Goal: Task Accomplishment & Management: Manage account settings

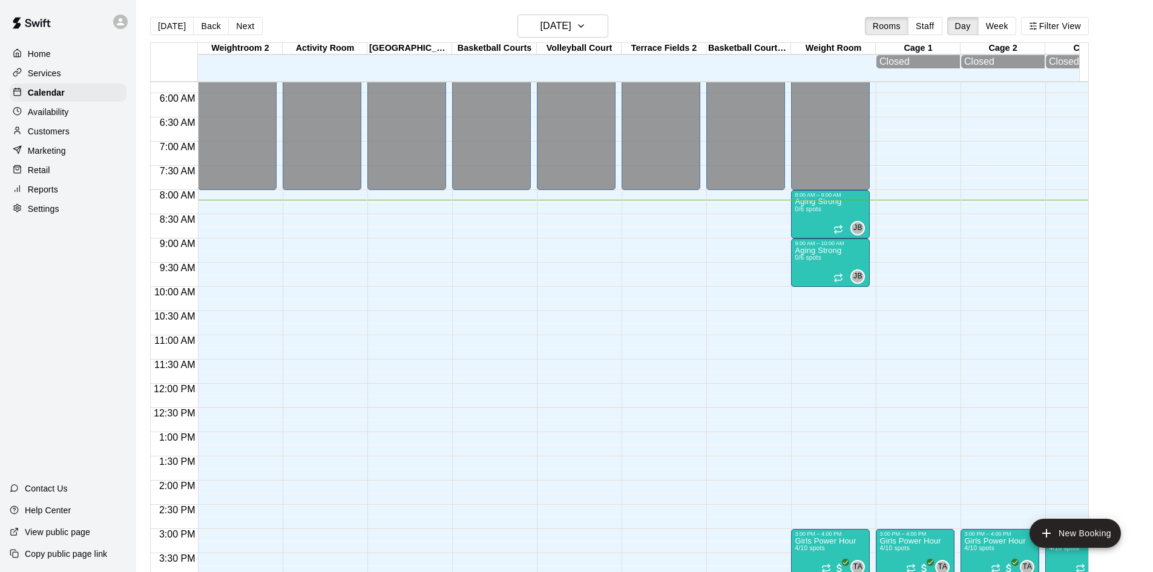
scroll to position [277, 0]
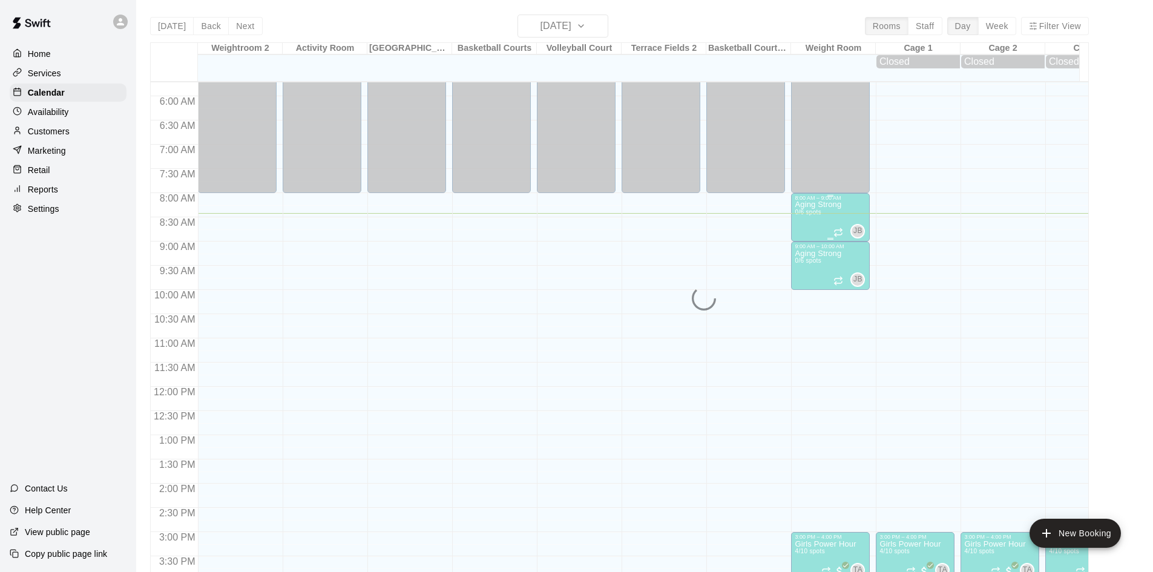
click at [825, 205] on p "Aging Strong" at bounding box center [818, 205] width 47 height 0
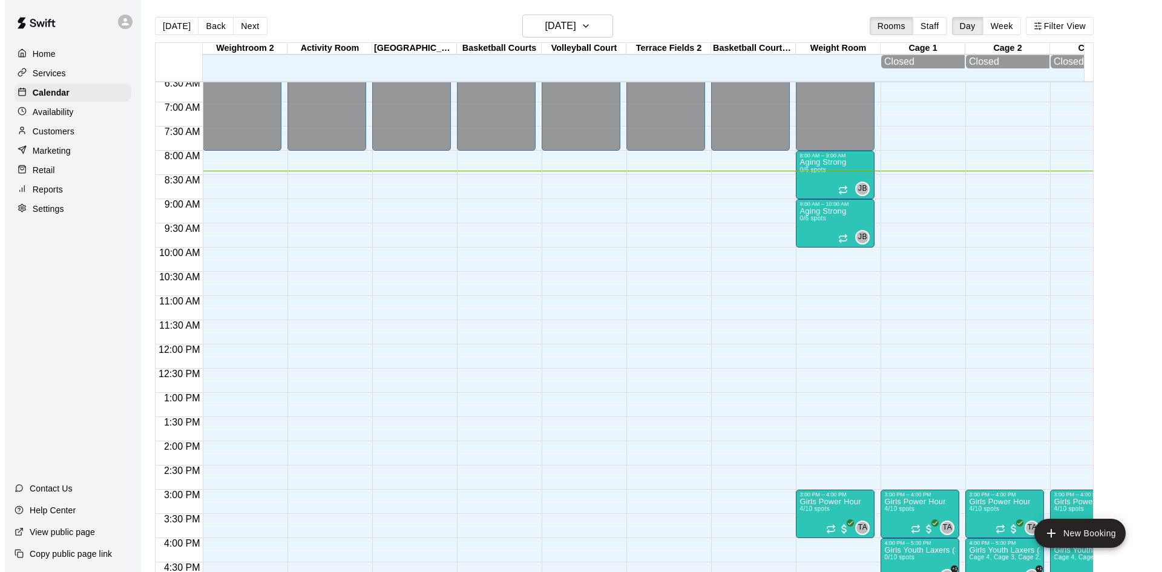
scroll to position [287, 0]
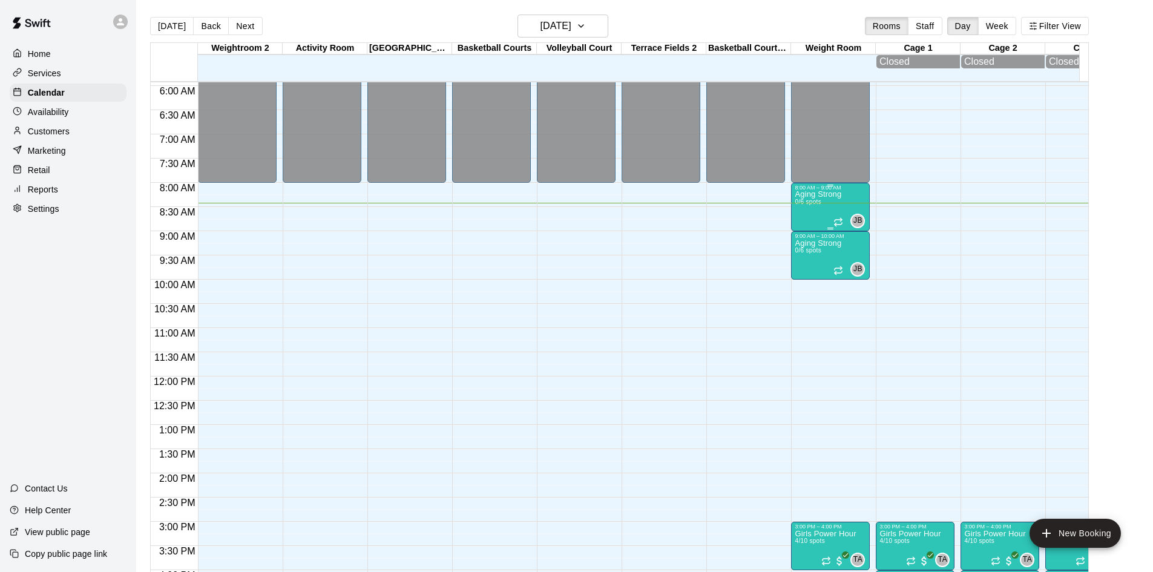
click at [824, 203] on div "Aging Strong 0/6 spots" at bounding box center [818, 477] width 47 height 572
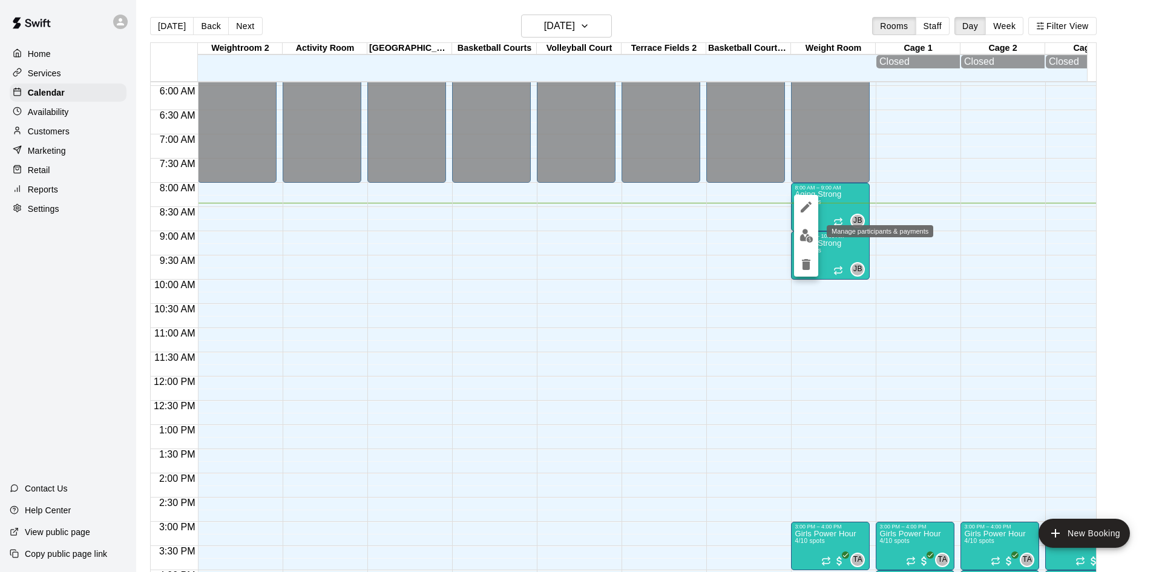
click at [805, 238] on img "edit" at bounding box center [806, 236] width 14 height 14
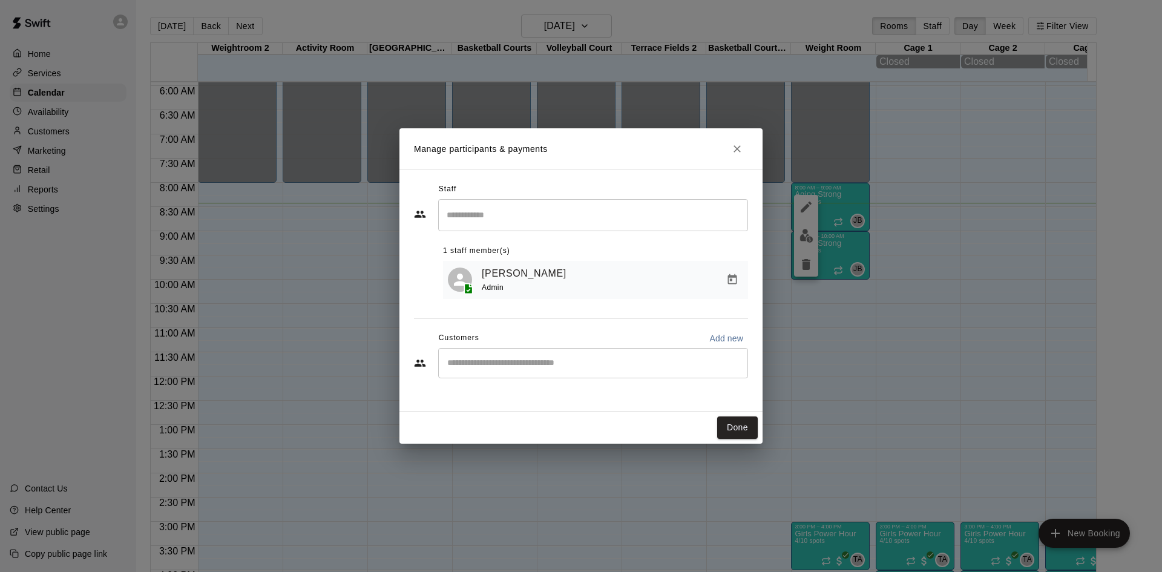
click at [541, 356] on div "​" at bounding box center [593, 363] width 310 height 30
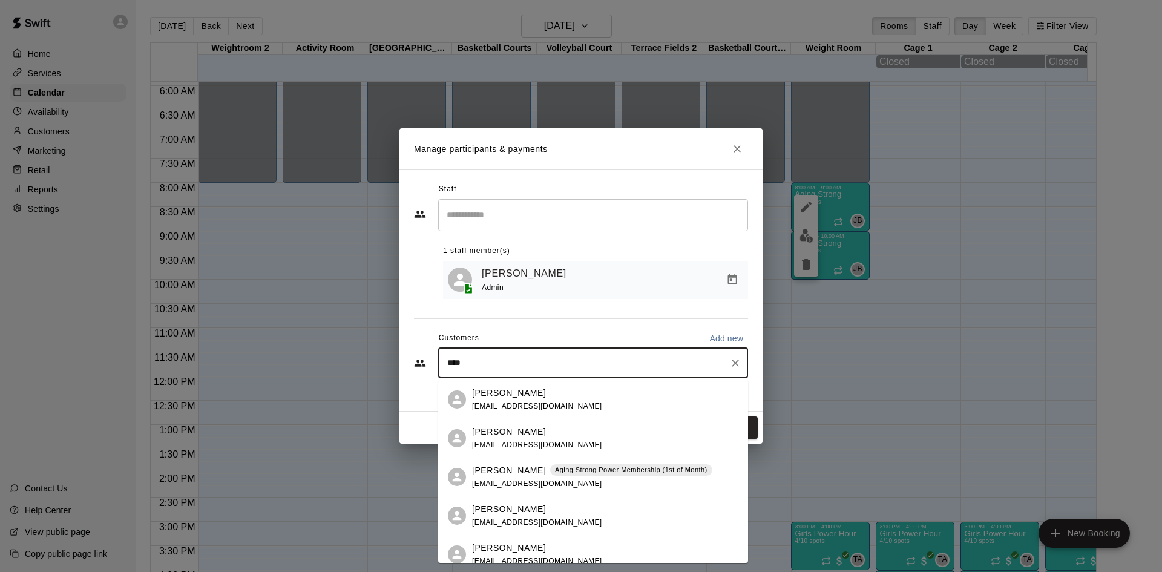
type input "*****"
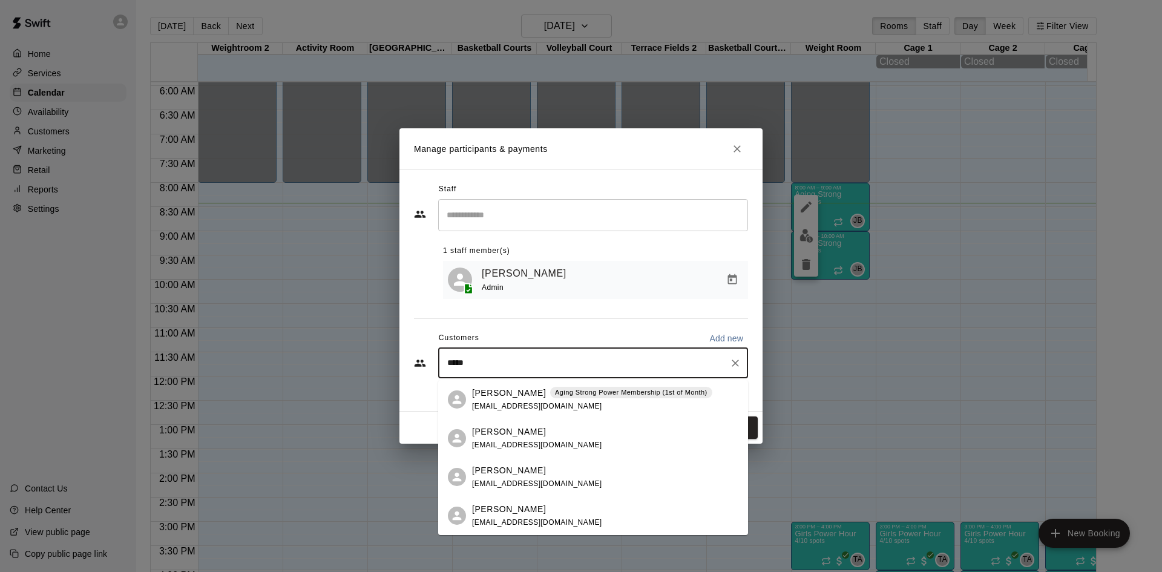
click at [496, 402] on span "[EMAIL_ADDRESS][DOMAIN_NAME]" at bounding box center [537, 406] width 130 height 8
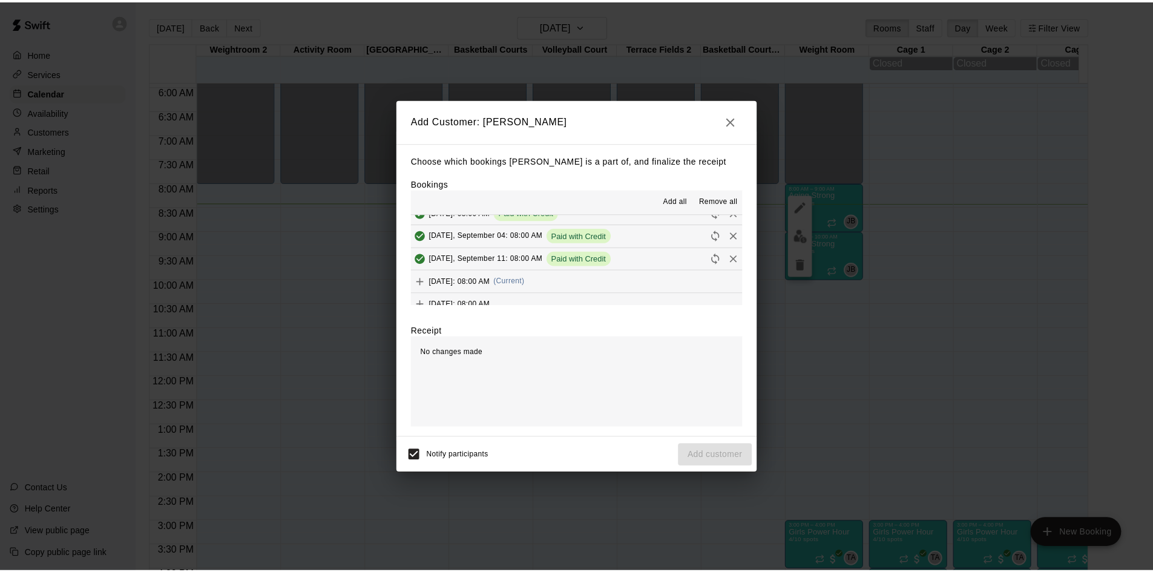
scroll to position [666, 0]
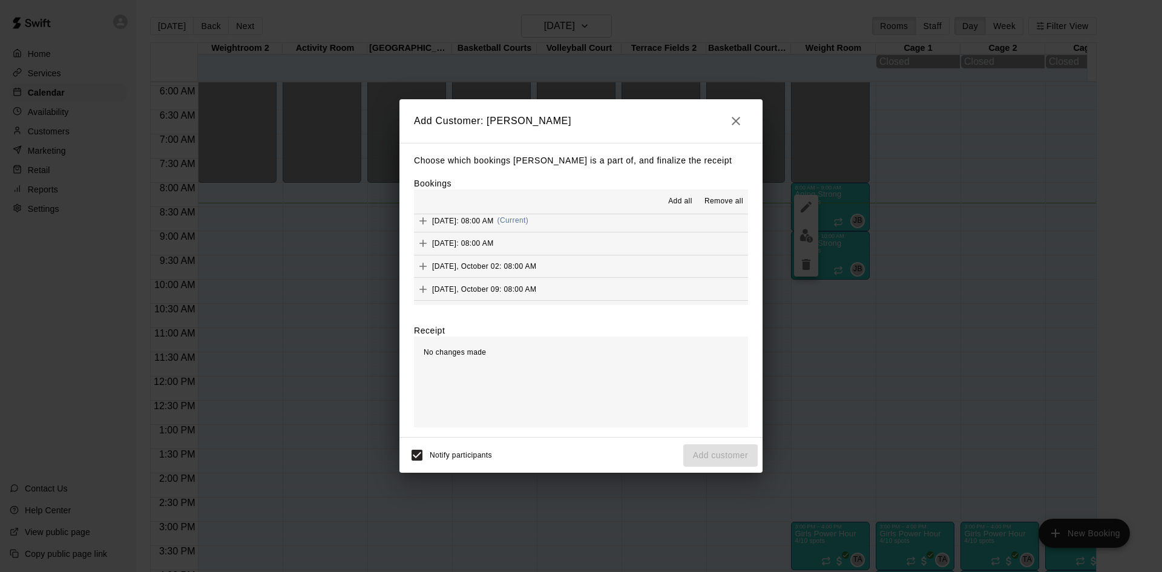
click at [528, 228] on div "[DATE]: 08:00 AM (Current)" at bounding box center [471, 221] width 114 height 18
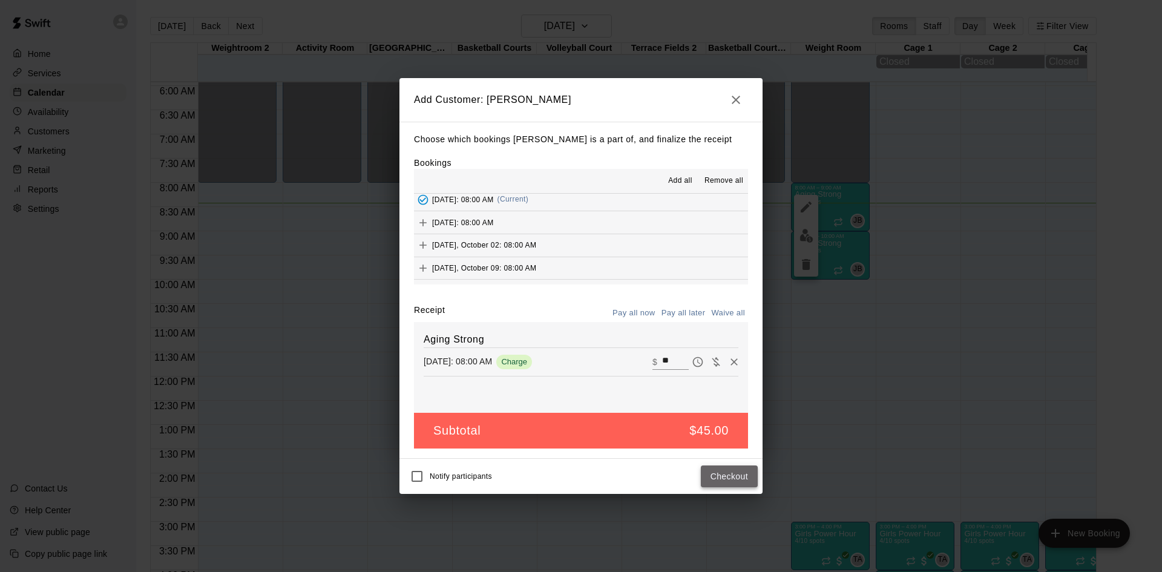
click at [738, 474] on button "Checkout" at bounding box center [729, 476] width 57 height 22
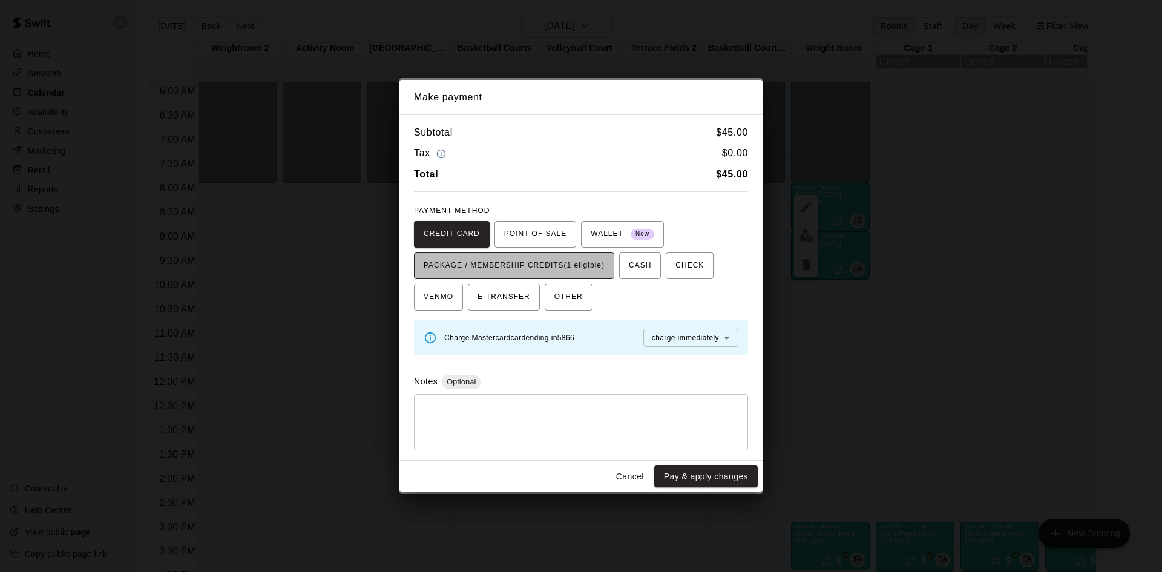
click at [595, 261] on span "PACKAGE / MEMBERSHIP CREDITS (1 eligible)" at bounding box center [514, 265] width 181 height 19
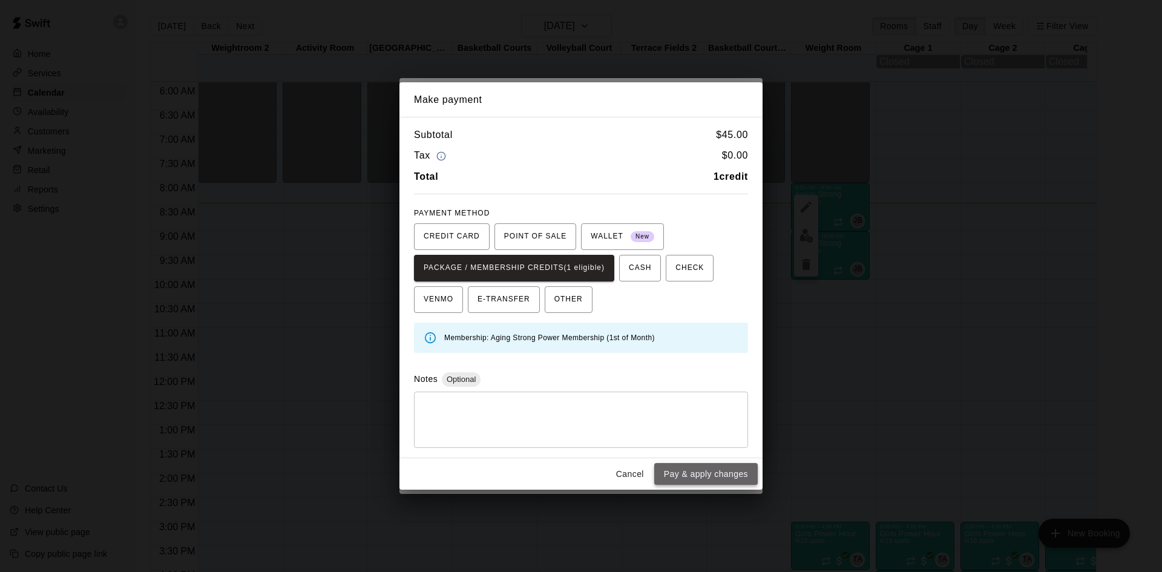
click at [669, 476] on button "Pay & apply changes" at bounding box center [705, 474] width 103 height 22
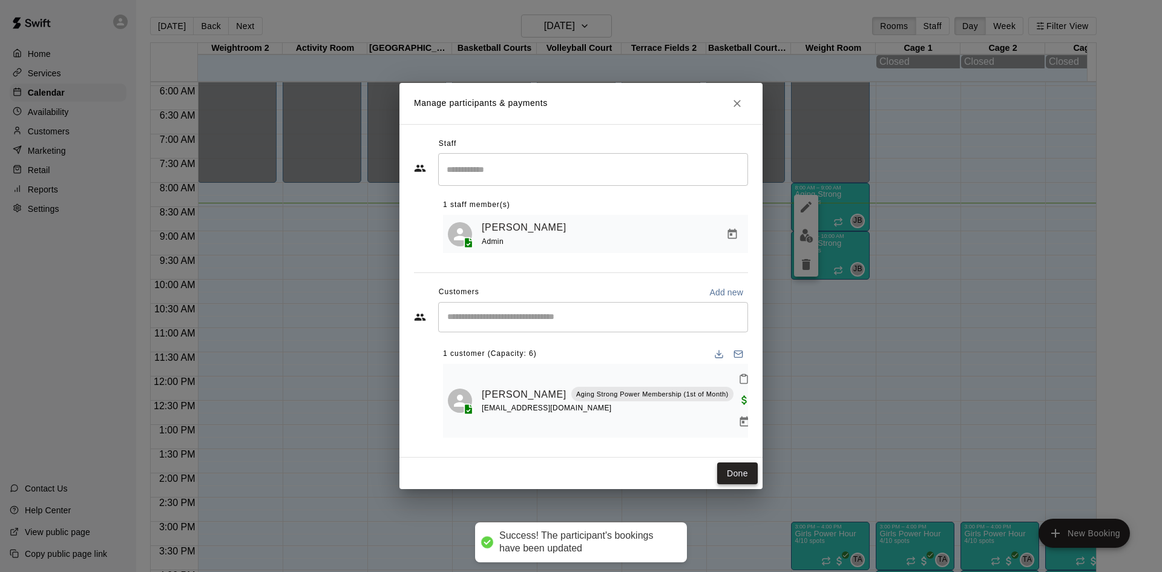
click at [730, 470] on button "Done" at bounding box center [737, 473] width 41 height 22
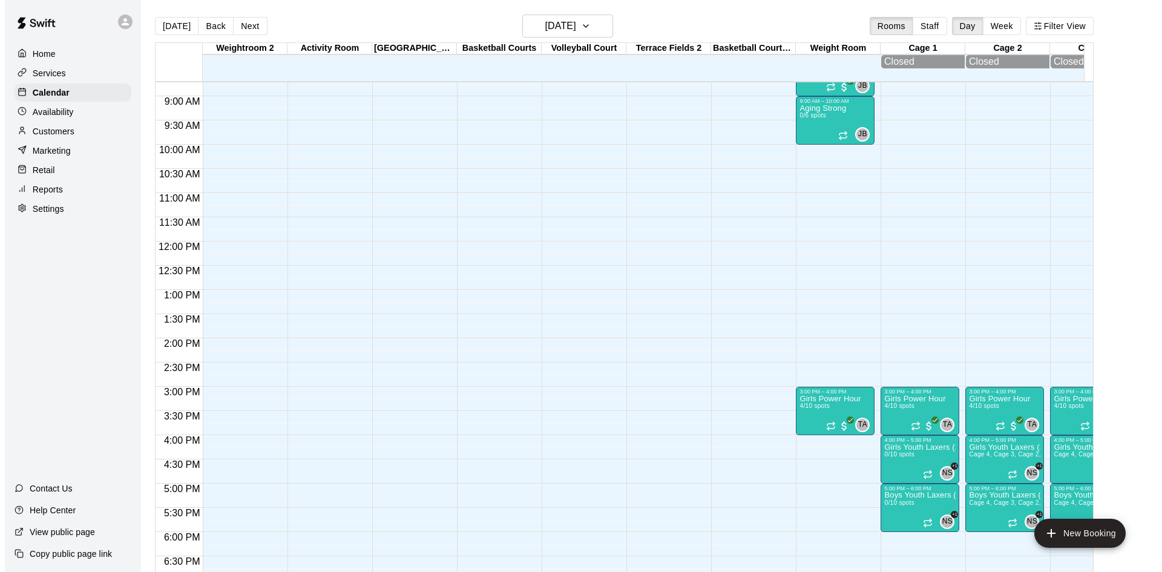
scroll to position [301, 0]
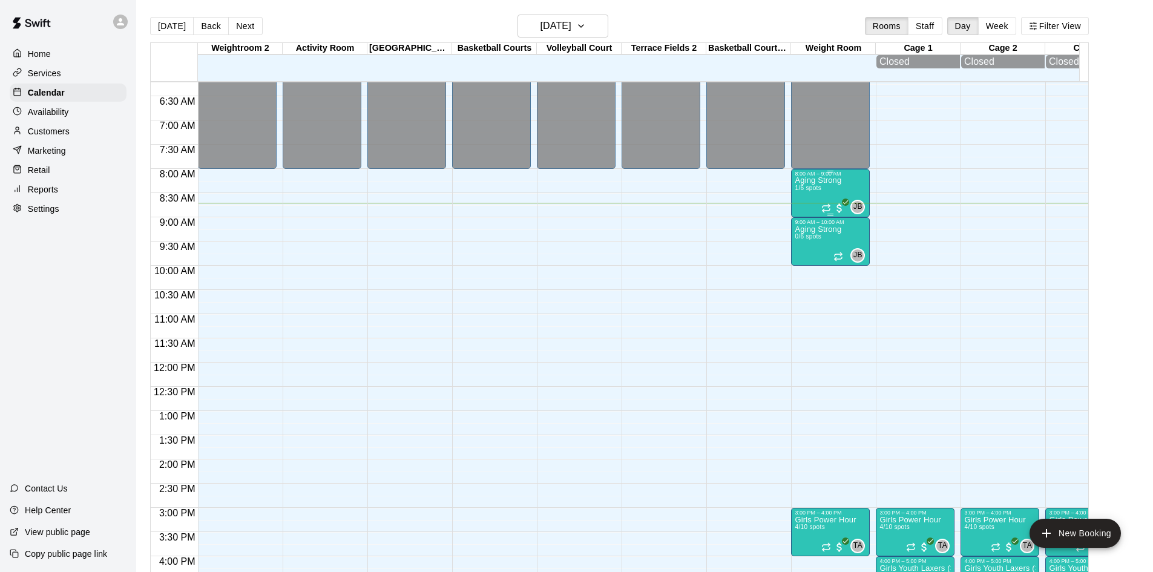
click at [820, 180] on p "Aging Strong" at bounding box center [818, 180] width 47 height 0
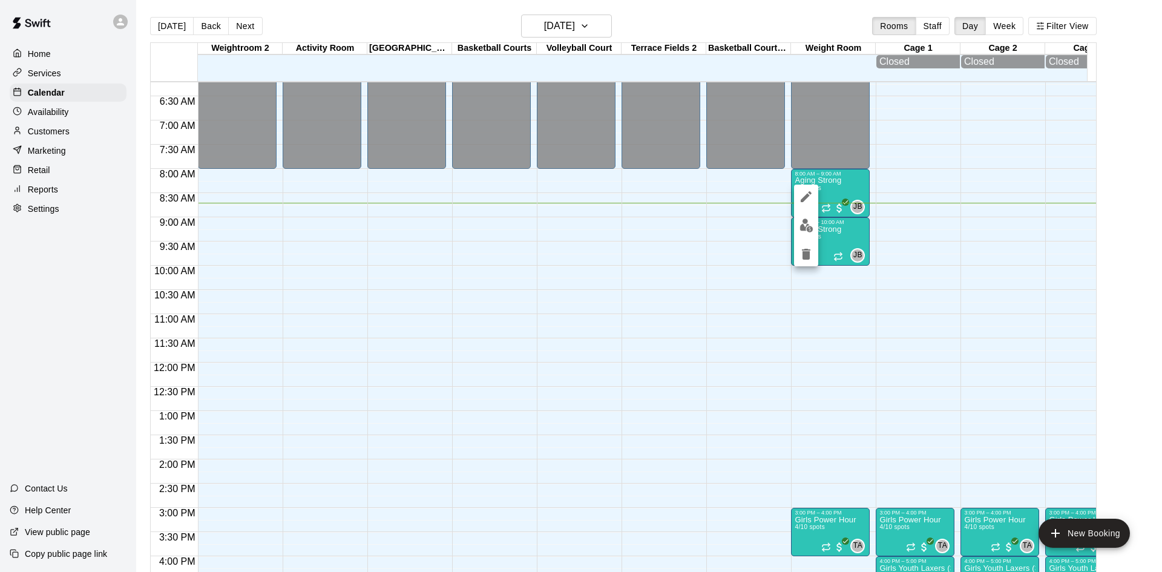
click at [803, 220] on img "edit" at bounding box center [806, 225] width 14 height 14
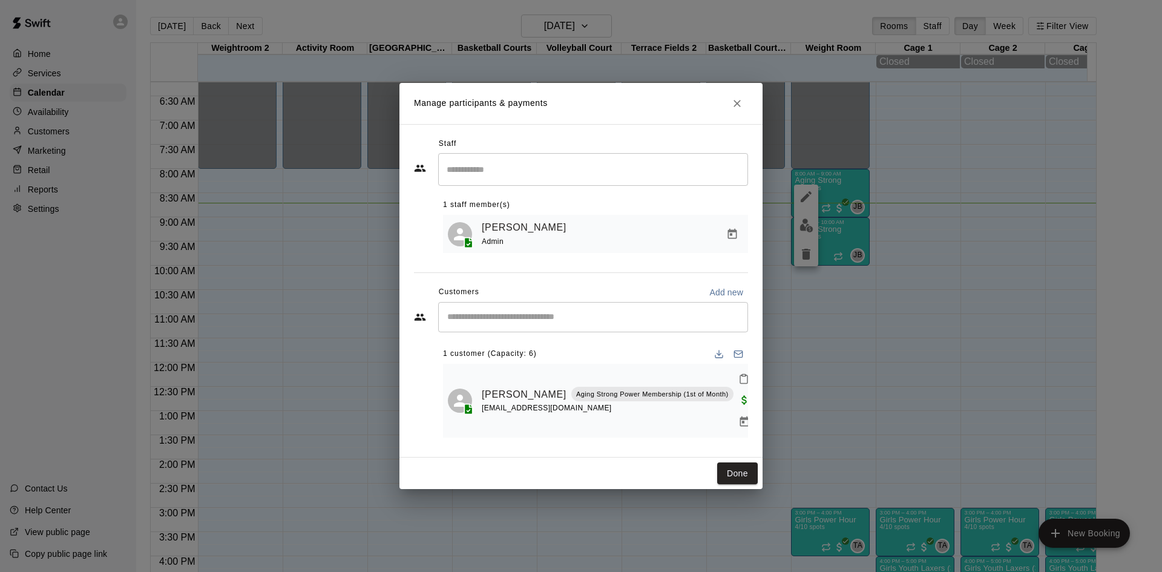
click at [620, 332] on div "​" at bounding box center [593, 317] width 310 height 30
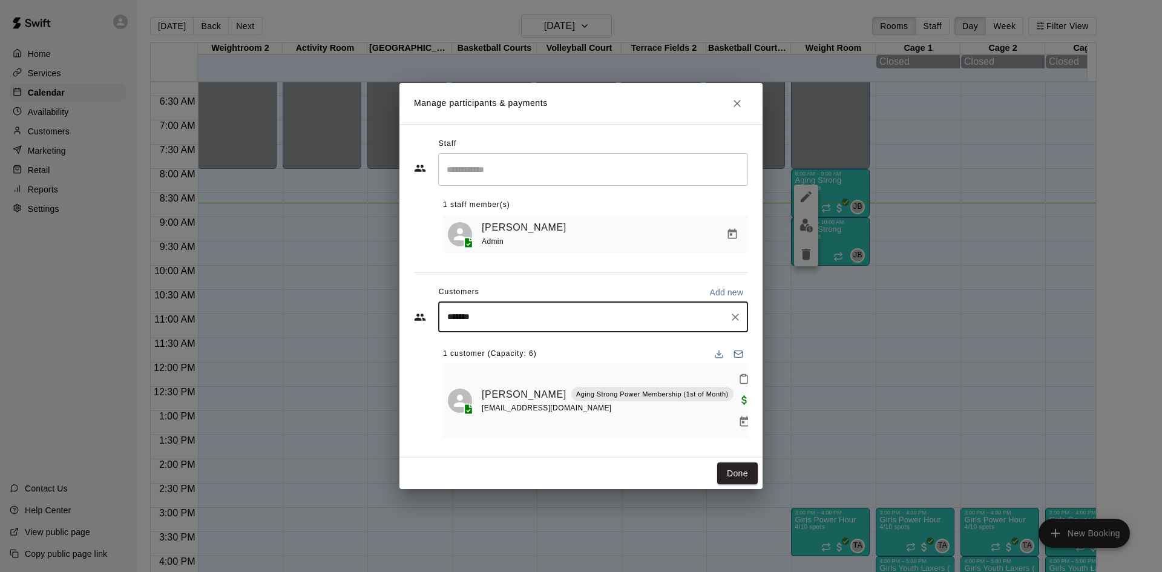
type input "********"
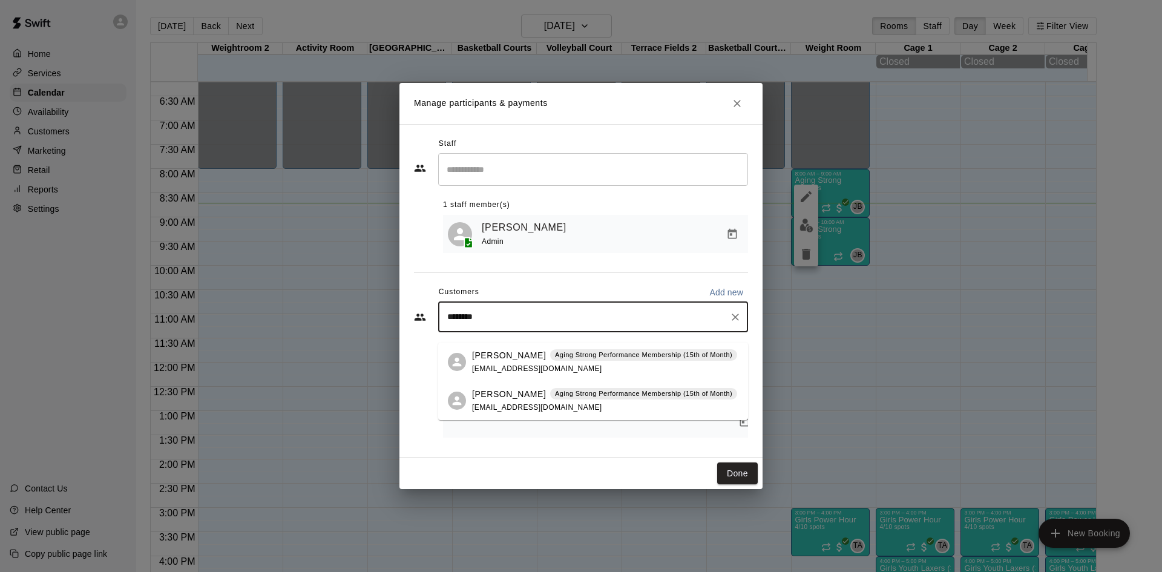
click at [526, 358] on p "Patience Brewster" at bounding box center [509, 355] width 74 height 13
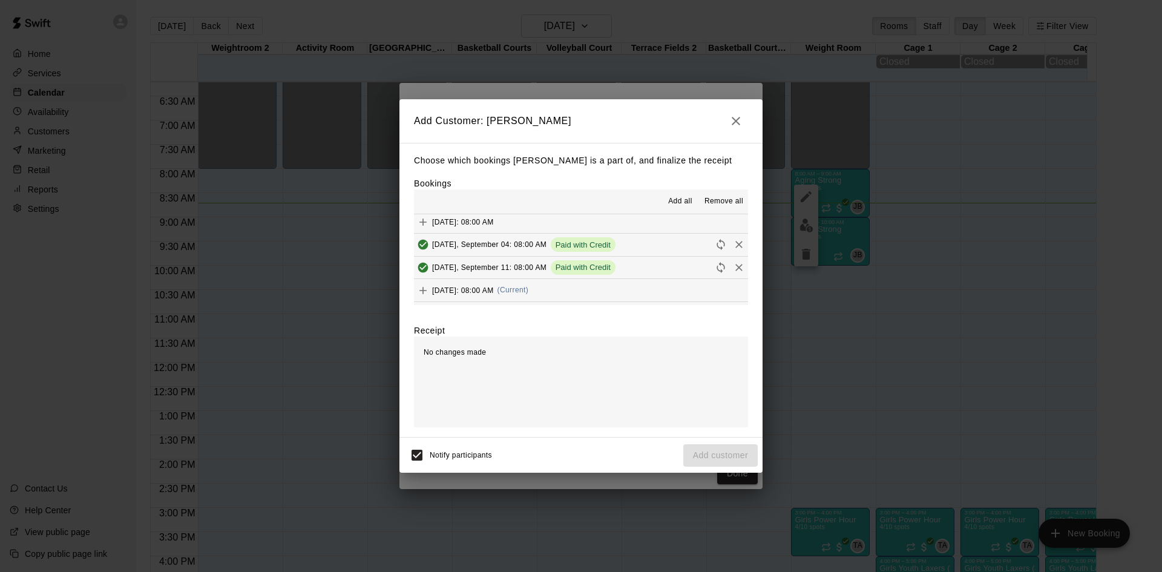
scroll to position [605, 0]
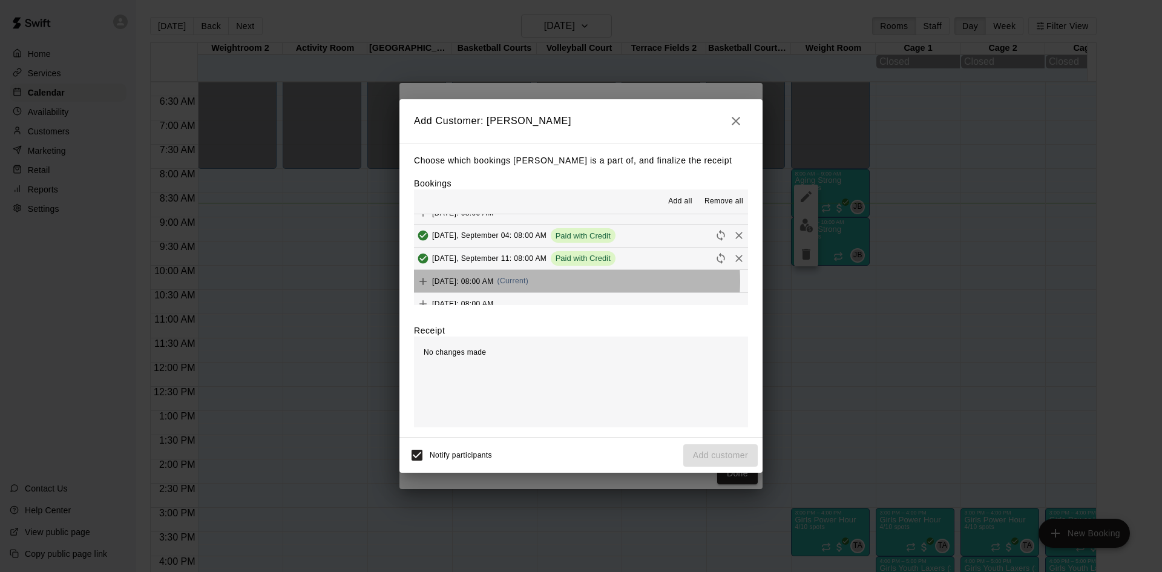
click at [529, 281] on span "(Current)" at bounding box center [512, 281] width 31 height 8
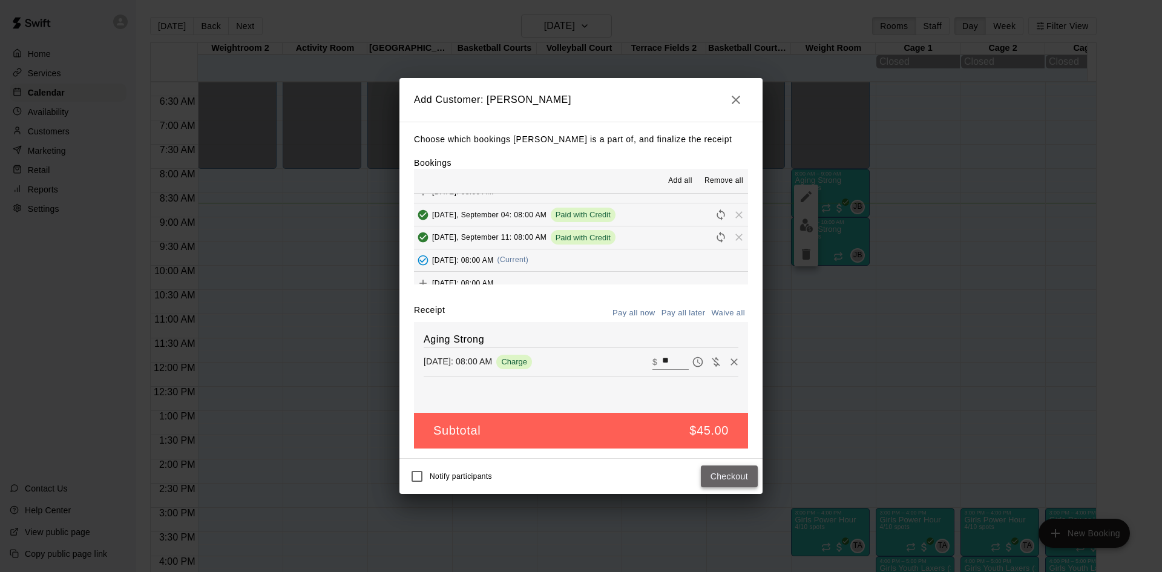
click at [742, 480] on button "Checkout" at bounding box center [729, 476] width 57 height 22
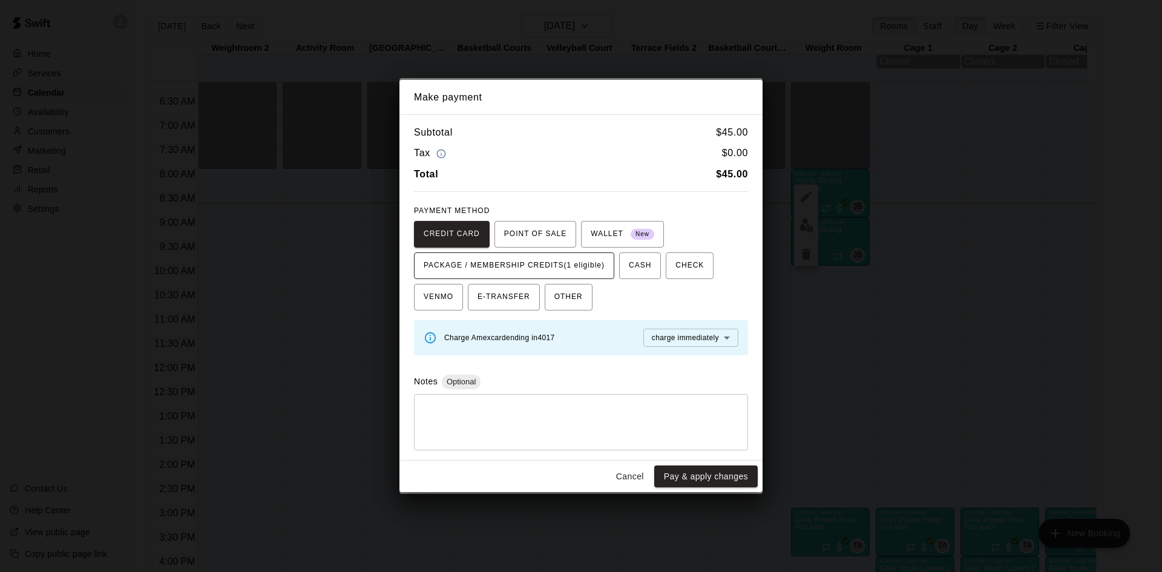
click at [600, 260] on span "PACKAGE / MEMBERSHIP CREDITS (1 eligible)" at bounding box center [514, 265] width 181 height 19
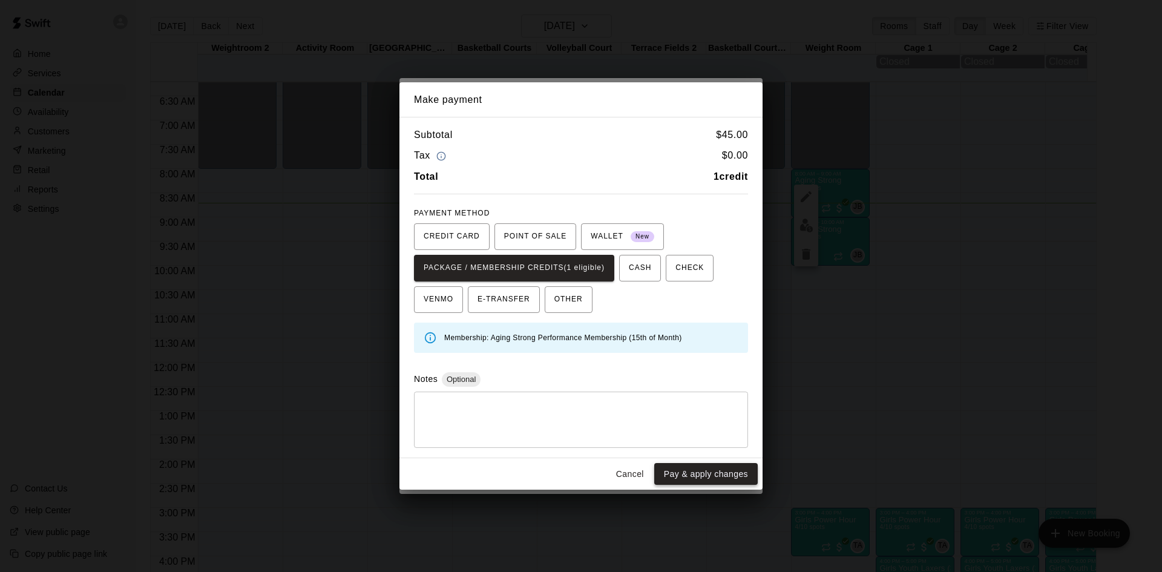
click at [675, 473] on button "Pay & apply changes" at bounding box center [705, 474] width 103 height 22
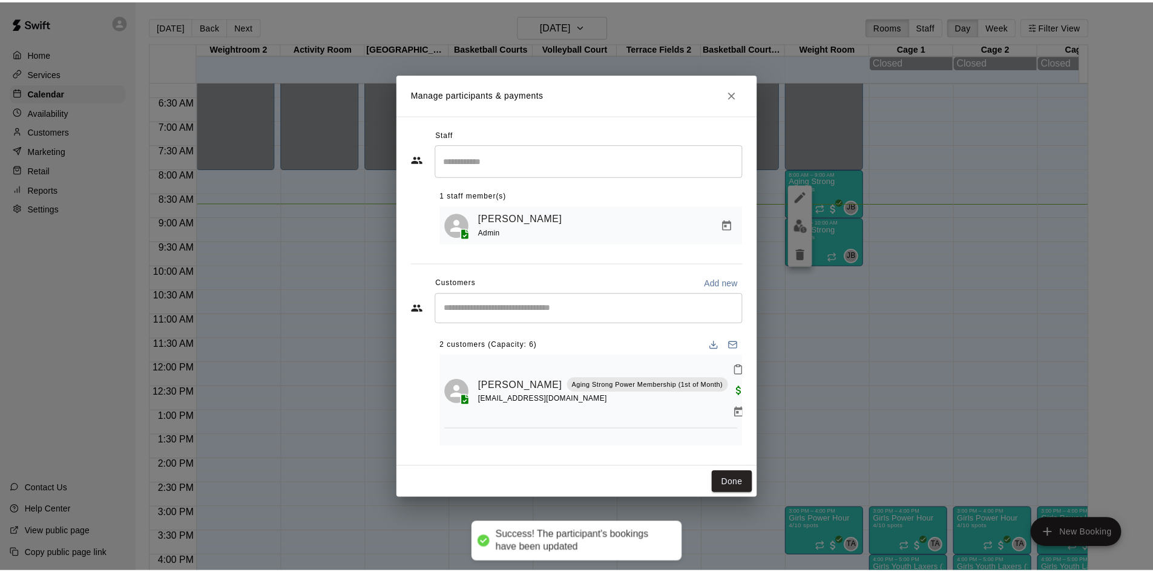
scroll to position [0, 0]
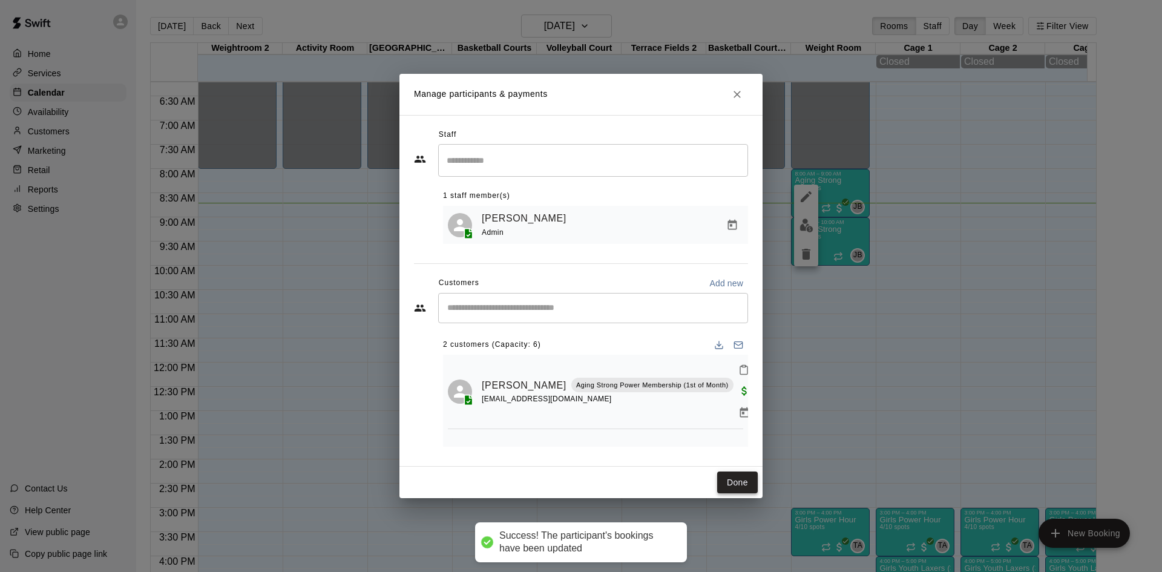
click at [736, 494] on button "Done" at bounding box center [737, 482] width 41 height 22
